Goal: Task Accomplishment & Management: Complete application form

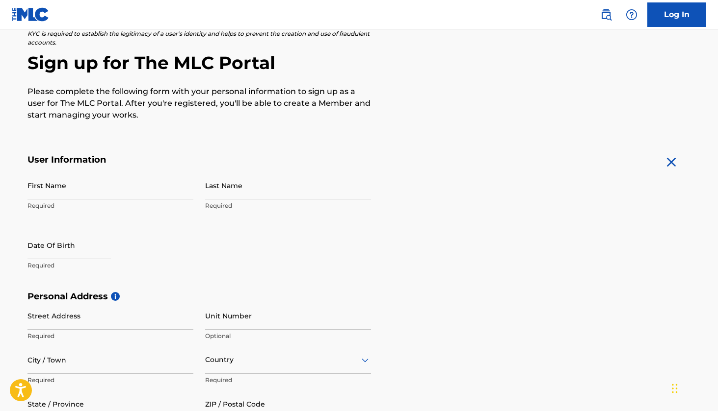
scroll to position [99, 0]
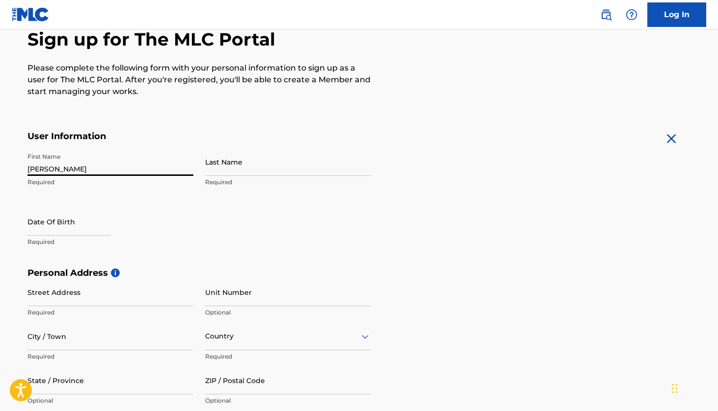
type input "[PERSON_NAME]"
select select "7"
select select "2025"
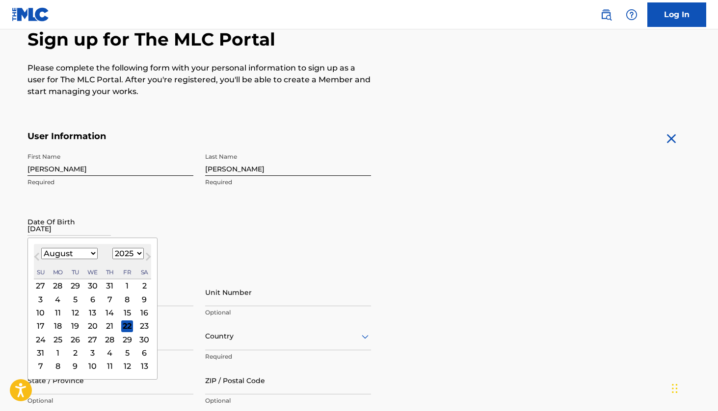
type input "[DATE]"
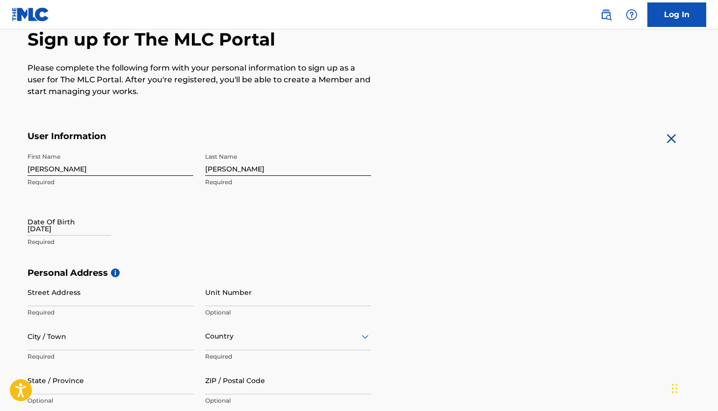
click at [63, 229] on input "[DATE]" at bounding box center [68, 222] width 83 height 28
select select "7"
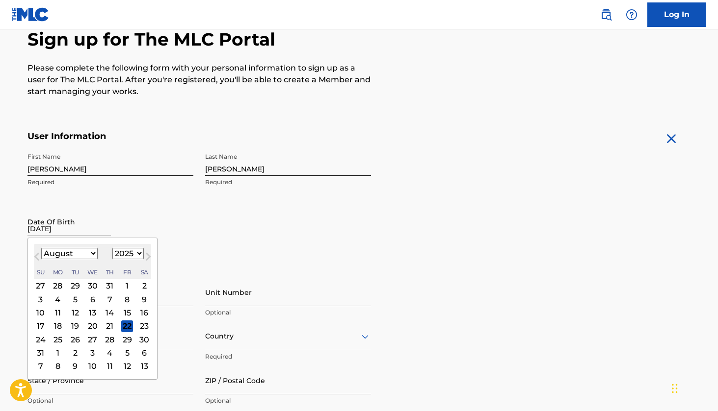
click at [125, 255] on select "1900 1901 1902 1903 1904 1905 1906 1907 1908 1909 1910 1911 1912 1913 1914 1915…" at bounding box center [127, 253] width 31 height 11
select select "2005"
select select "9"
click at [72, 297] on div "4" at bounding box center [75, 300] width 12 height 12
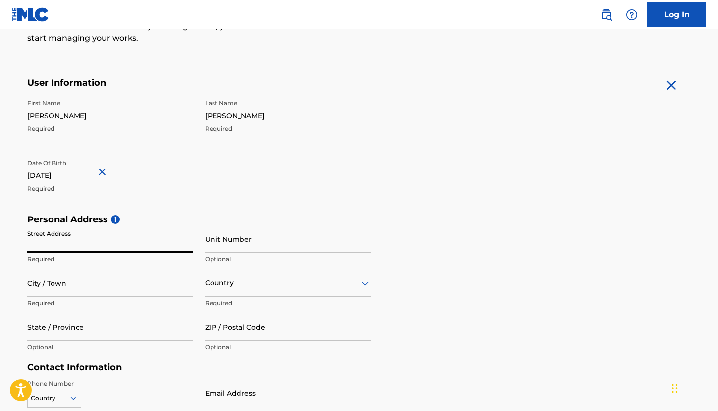
scroll to position [163, 0]
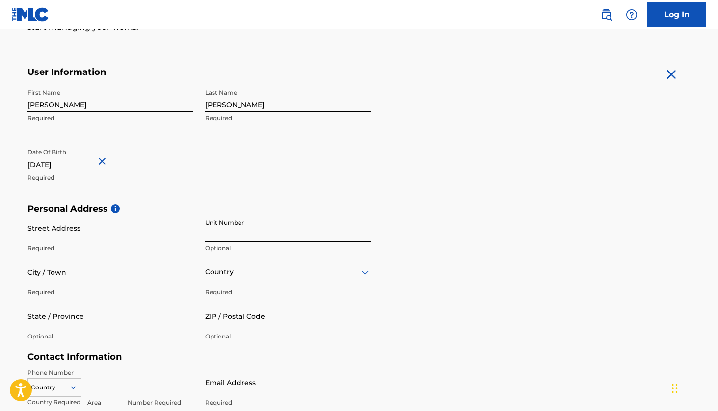
click at [90, 230] on input "Street Address" at bounding box center [110, 228] width 166 height 28
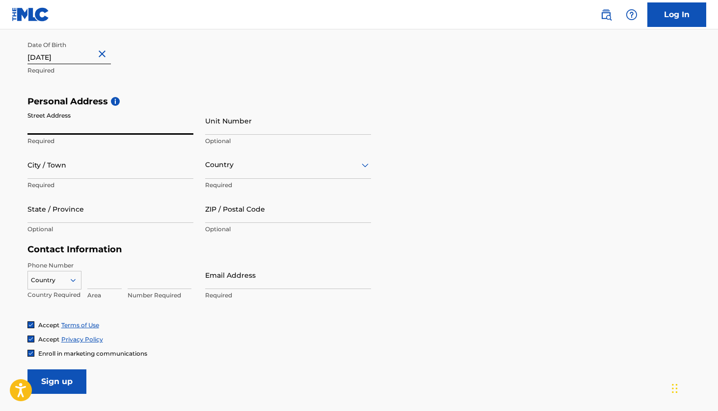
scroll to position [273, 0]
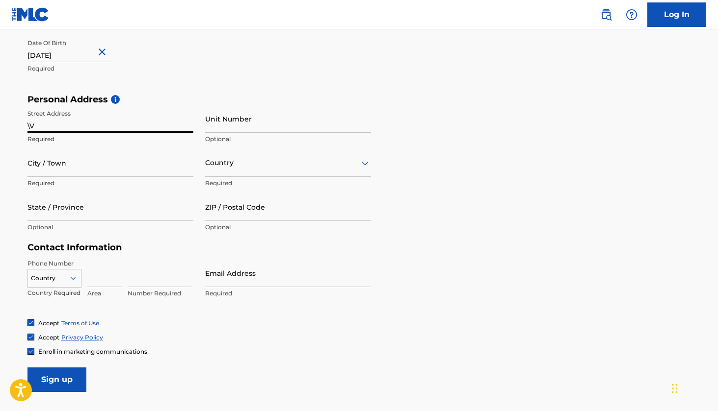
type input "\"
type input "[STREET_ADDRESS]"
type input "Tilburg"
click at [283, 176] on div "Country" at bounding box center [288, 163] width 166 height 28
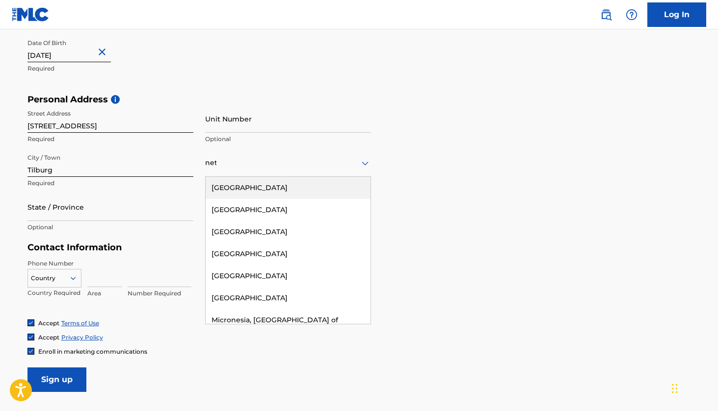
type input "neth"
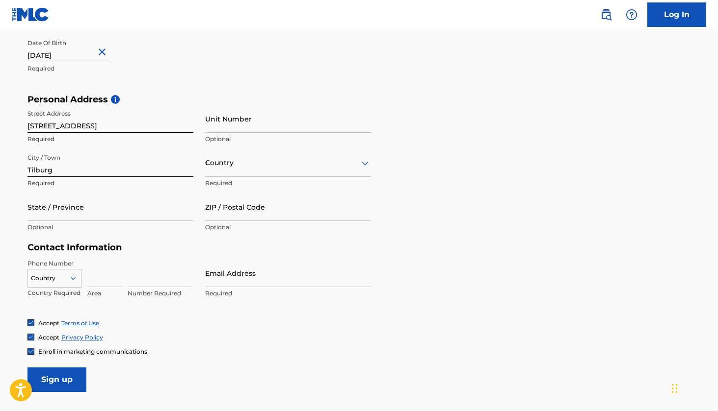
click at [340, 150] on div "Country neth" at bounding box center [288, 163] width 166 height 28
click at [358, 186] on p "Required" at bounding box center [288, 183] width 166 height 9
click at [299, 159] on div "neth" at bounding box center [288, 163] width 166 height 12
type input "neth"
click at [269, 185] on div "[GEOGRAPHIC_DATA]" at bounding box center [288, 188] width 165 height 22
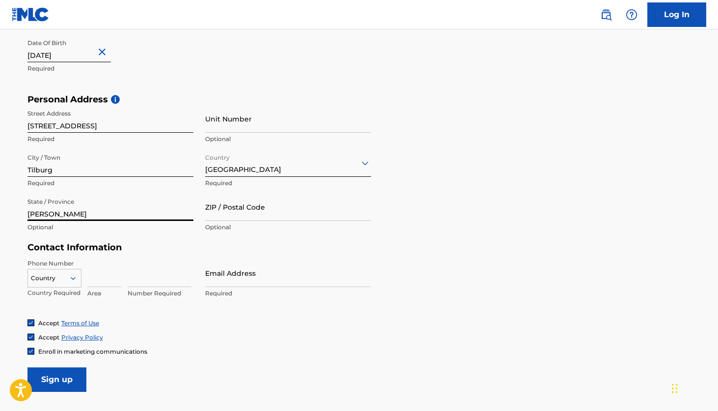
type input "[PERSON_NAME]"
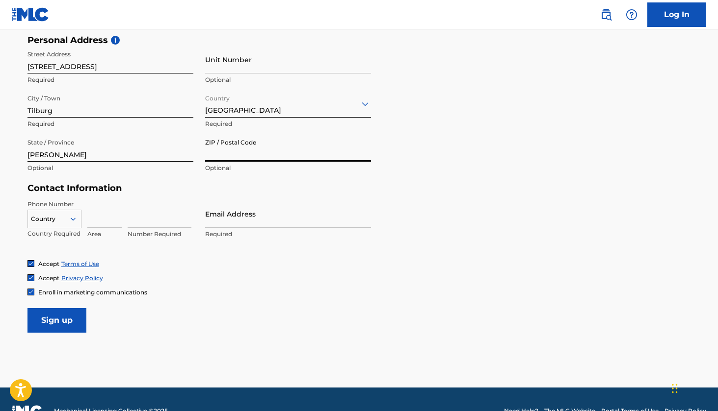
scroll to position [339, 0]
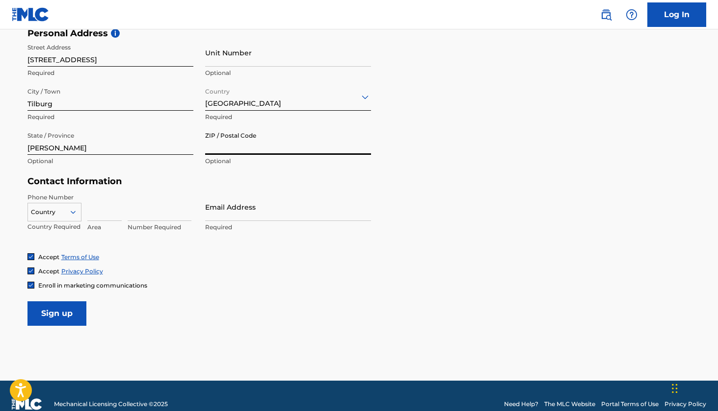
click at [112, 60] on input "[STREET_ADDRESS]" at bounding box center [110, 53] width 166 height 28
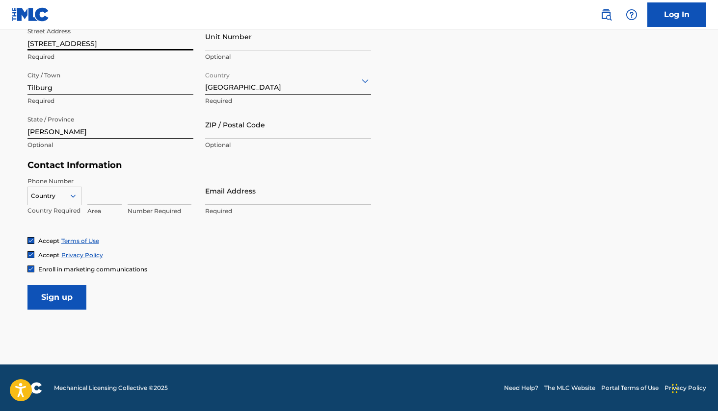
scroll to position [355, 0]
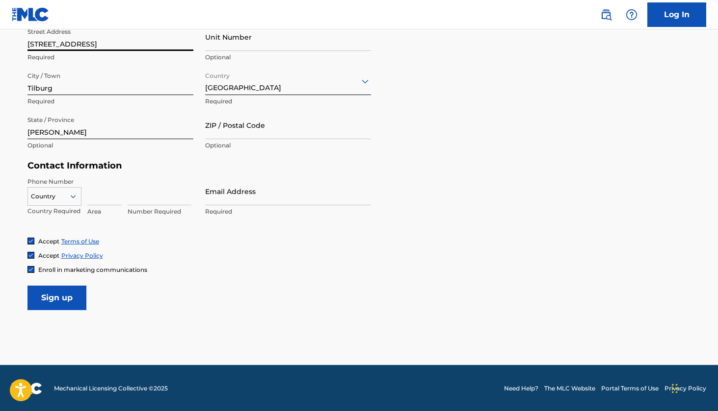
type input "[STREET_ADDRESS]"
click at [64, 194] on div at bounding box center [54, 196] width 53 height 11
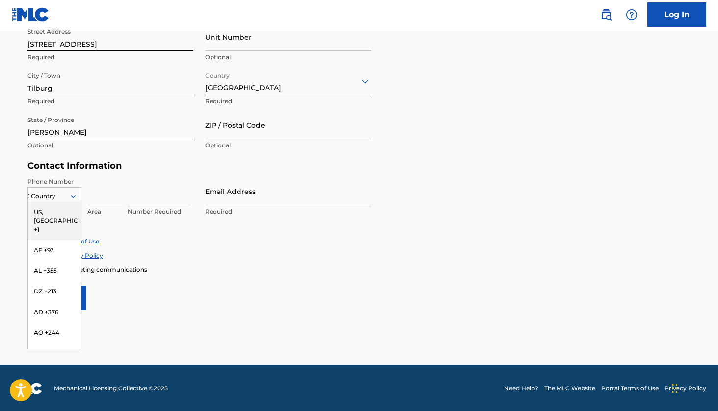
type input "31"
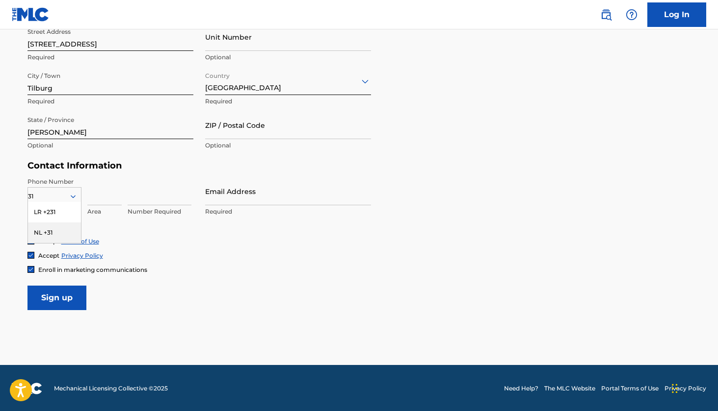
click at [57, 233] on div "NL +31" at bounding box center [54, 233] width 53 height 21
click at [107, 202] on input at bounding box center [104, 192] width 34 height 28
type input "06"
type input "43"
click at [109, 204] on input "06" at bounding box center [104, 192] width 34 height 28
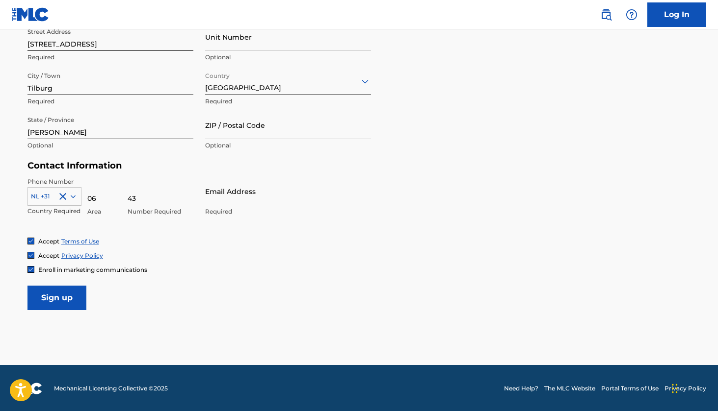
type input "0"
type input "6"
click at [156, 188] on input "43" at bounding box center [160, 192] width 64 height 28
click at [150, 197] on input "43" at bounding box center [160, 192] width 64 height 28
type input "4"
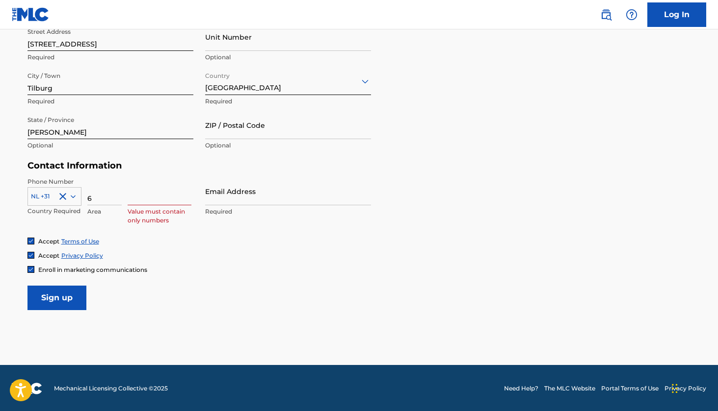
click at [94, 198] on input "6" at bounding box center [104, 192] width 34 height 28
click at [164, 196] on input at bounding box center [160, 192] width 64 height 28
type input "643462233"
click at [359, 245] on div "Accept Terms of Use Accept Privacy Policy Enroll in marketing communications" at bounding box center [358, 255] width 663 height 37
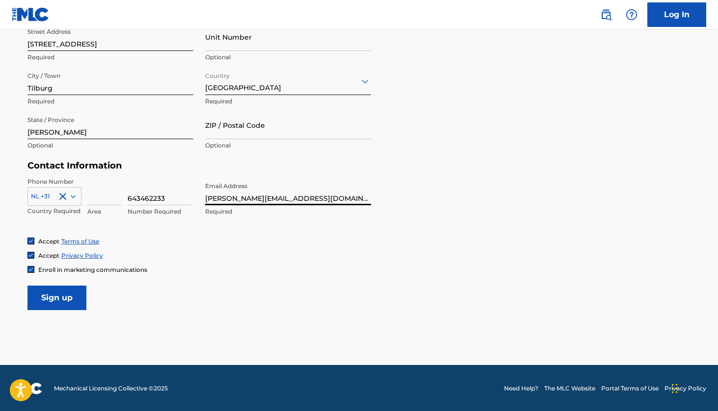
type input "[PERSON_NAME][EMAIL_ADDRESS][DOMAIN_NAME]"
click at [52, 301] on input "Sign up" at bounding box center [56, 298] width 59 height 25
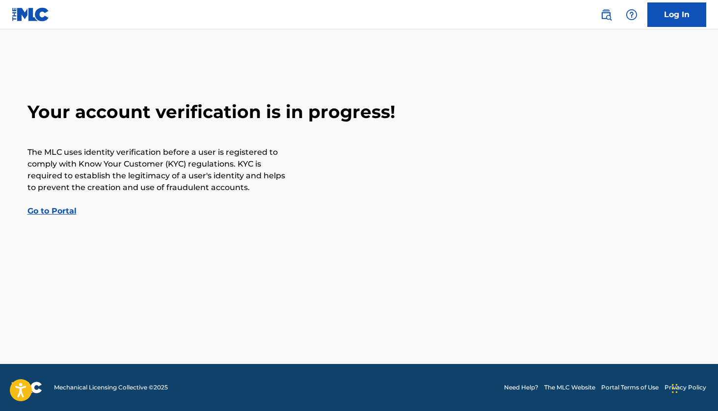
click at [65, 212] on link "Go to Portal" at bounding box center [51, 210] width 49 height 9
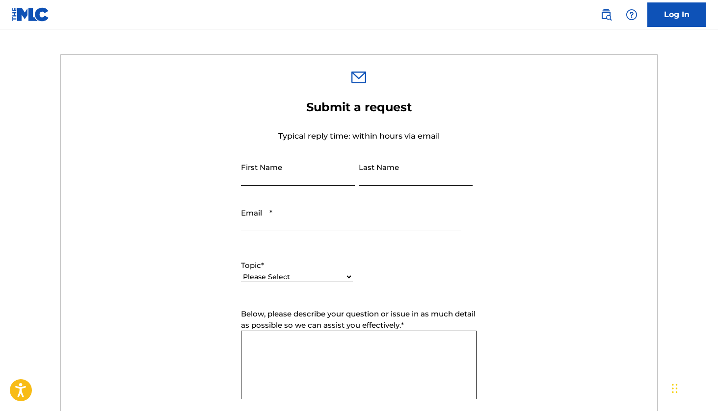
scroll to position [265, 0]
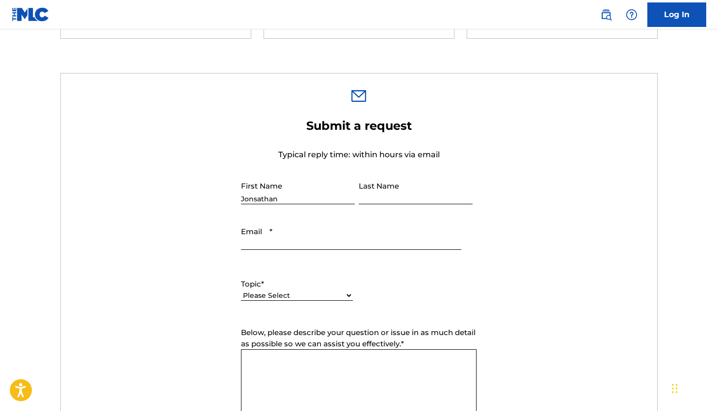
type input "Jonsathan"
type input "[PERSON_NAME]"
type input "jonathan.janssne05@gmail.com"
click at [318, 293] on select "Please Select I need help with my account I need help with managing my catalog …" at bounding box center [297, 296] width 112 height 10
select select "I need help with information about The MLC"
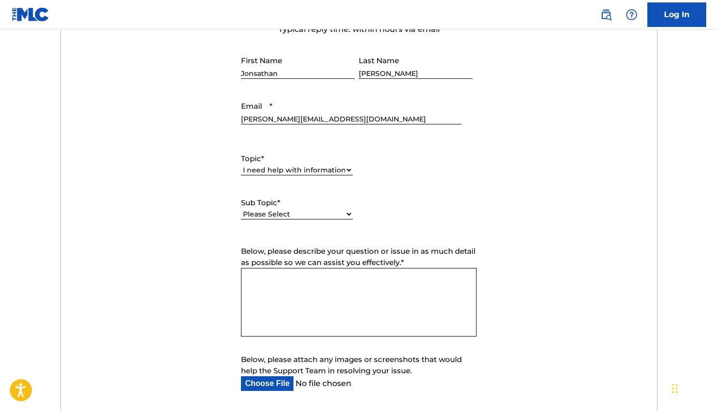
scroll to position [394, 0]
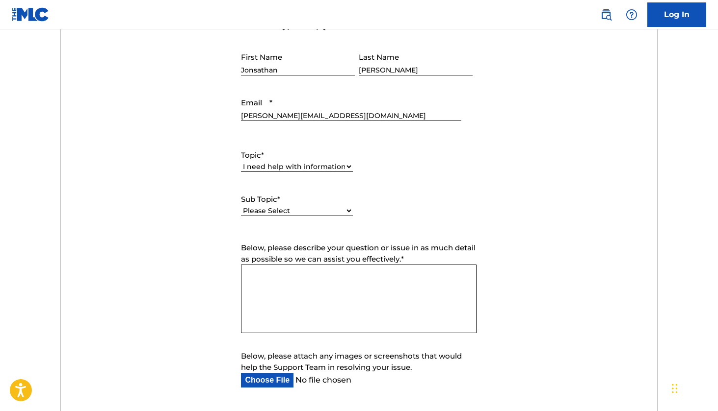
click at [325, 204] on label "Sub Topic *" at bounding box center [297, 199] width 112 height 11
click at [325, 206] on select "Please Select I have a question about The MLC and its operation Why do I need t…" at bounding box center [297, 211] width 112 height 10
select select "I want to apply for a position with The MLC"
click at [334, 282] on textarea "Below, please describe your question or issue in as much detail as possible so …" at bounding box center [358, 299] width 235 height 69
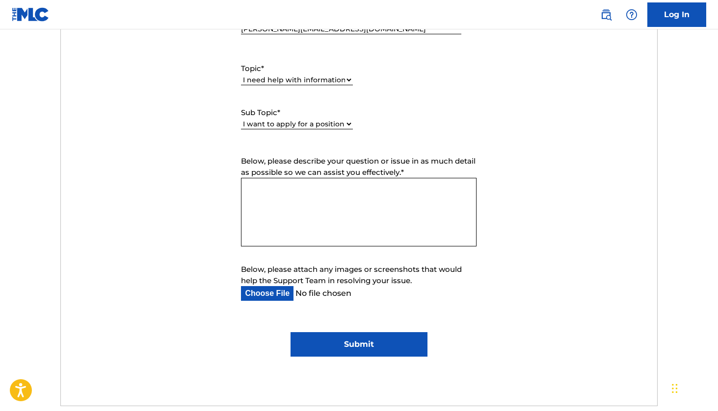
scroll to position [480, 0]
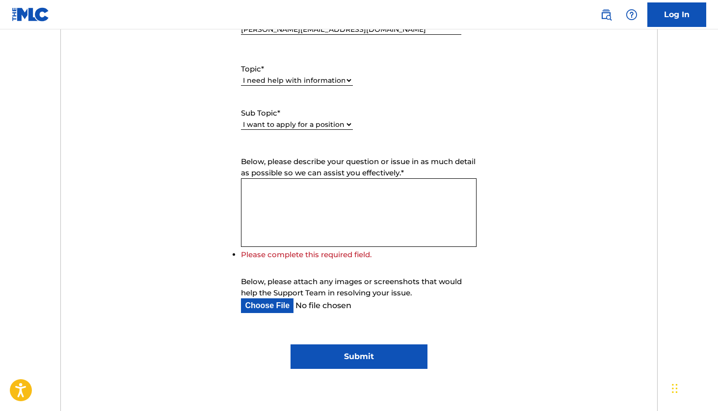
click at [623, 1] on nav "Log In" at bounding box center [359, 14] width 718 height 29
